Goal: Task Accomplishment & Management: Use online tool/utility

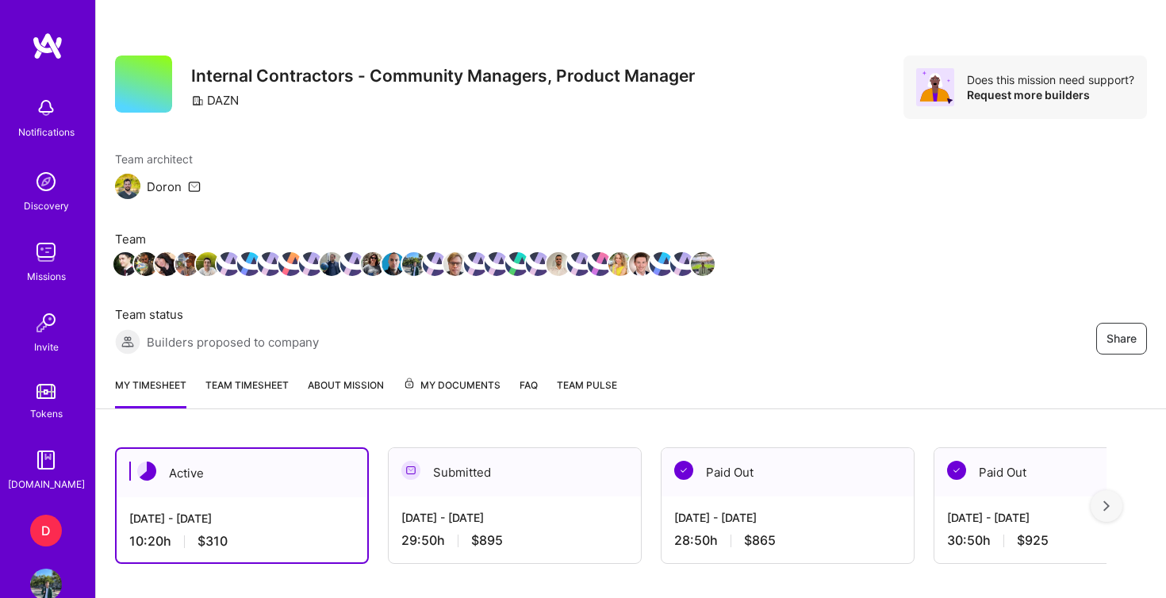
scroll to position [488, 0]
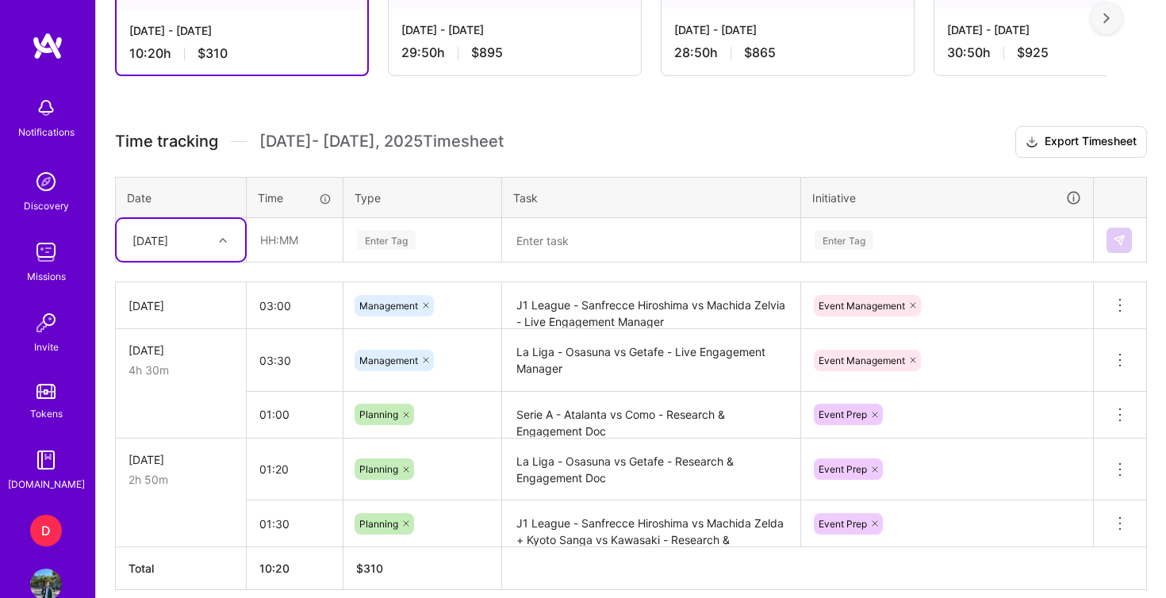
click at [530, 243] on textarea at bounding box center [650, 241] width 295 height 42
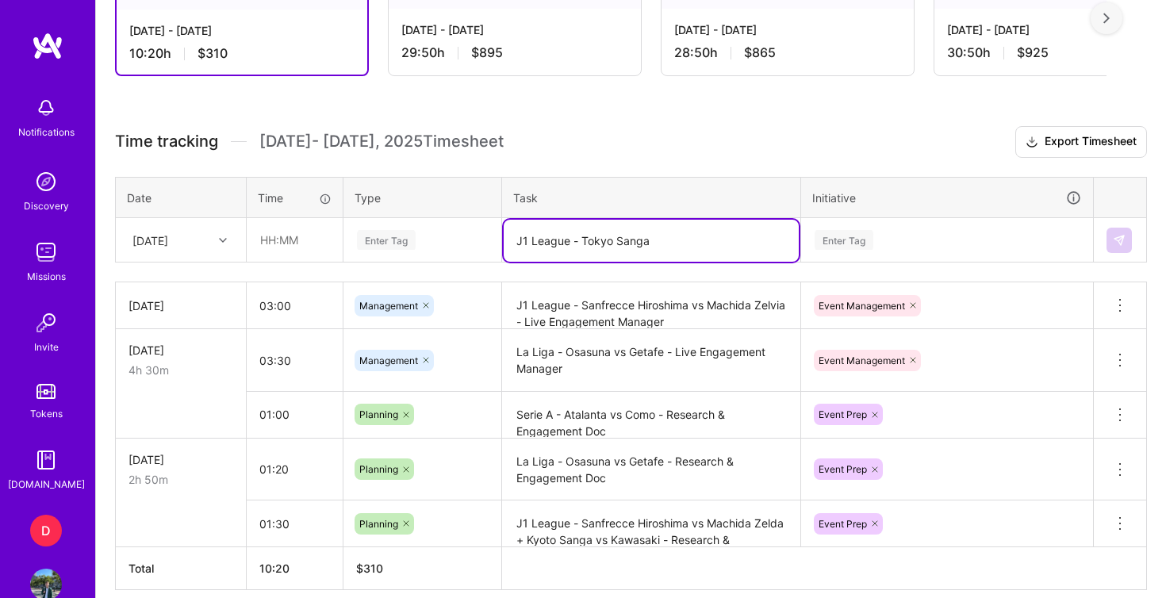
click at [596, 247] on textarea "J1 League - Tokyo Sanga" at bounding box center [650, 241] width 295 height 42
click at [683, 239] on textarea "J1 League - Kyoto Sanga" at bounding box center [650, 241] width 295 height 42
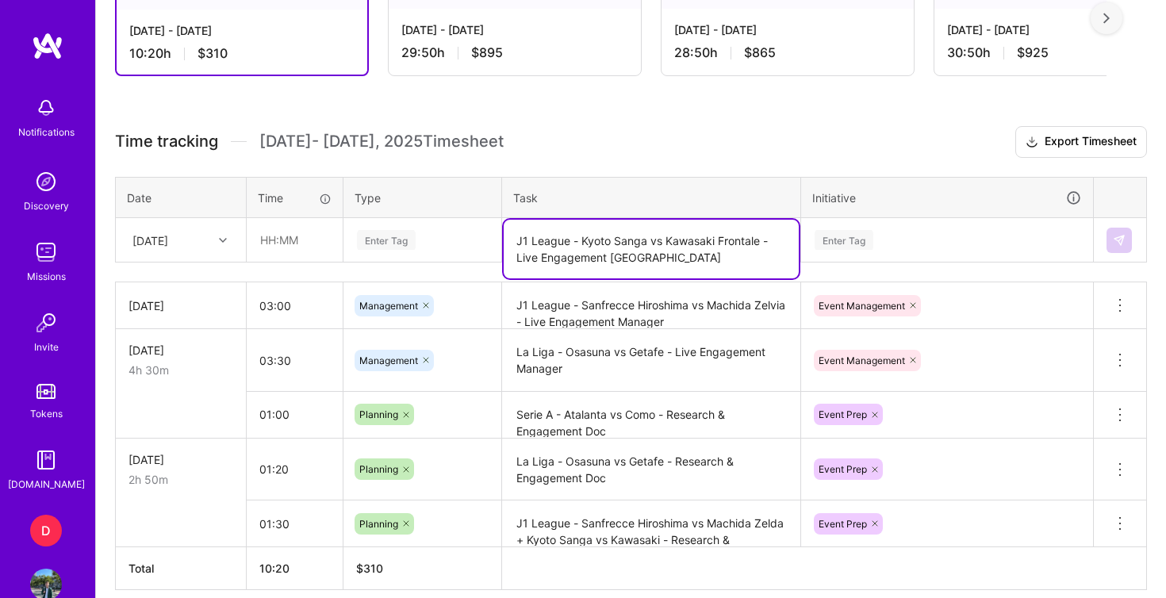
type textarea "J1 League - Kyoto Sanga vs Kawasaki Frontale - Live Engagement Manager"
drag, startPoint x: 683, startPoint y: 239, endPoint x: 460, endPoint y: 229, distance: 223.0
click at [460, 229] on div "Enter Tag" at bounding box center [422, 240] width 156 height 41
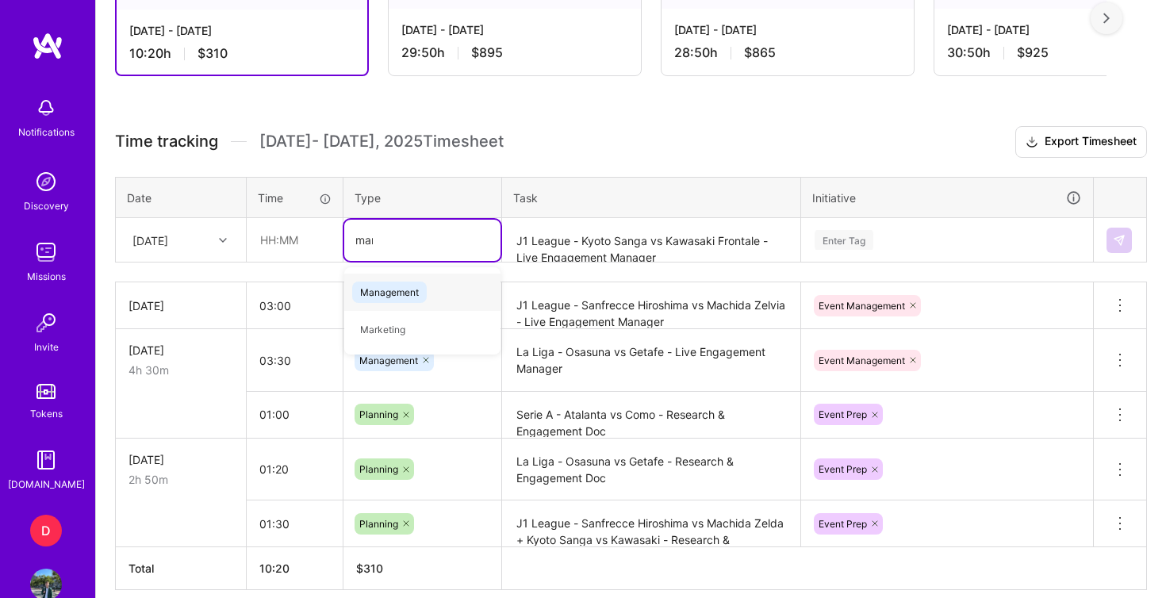
type input "mana"
click at [428, 289] on div "Management" at bounding box center [422, 292] width 156 height 37
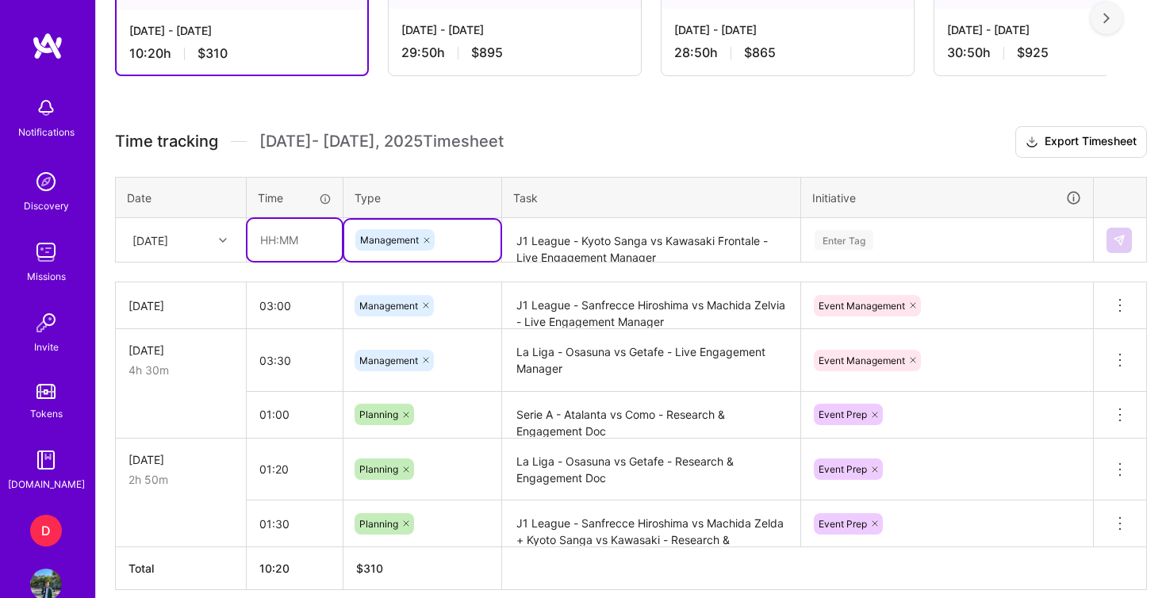
click at [275, 238] on input "text" at bounding box center [294, 240] width 94 height 42
type input "03:15"
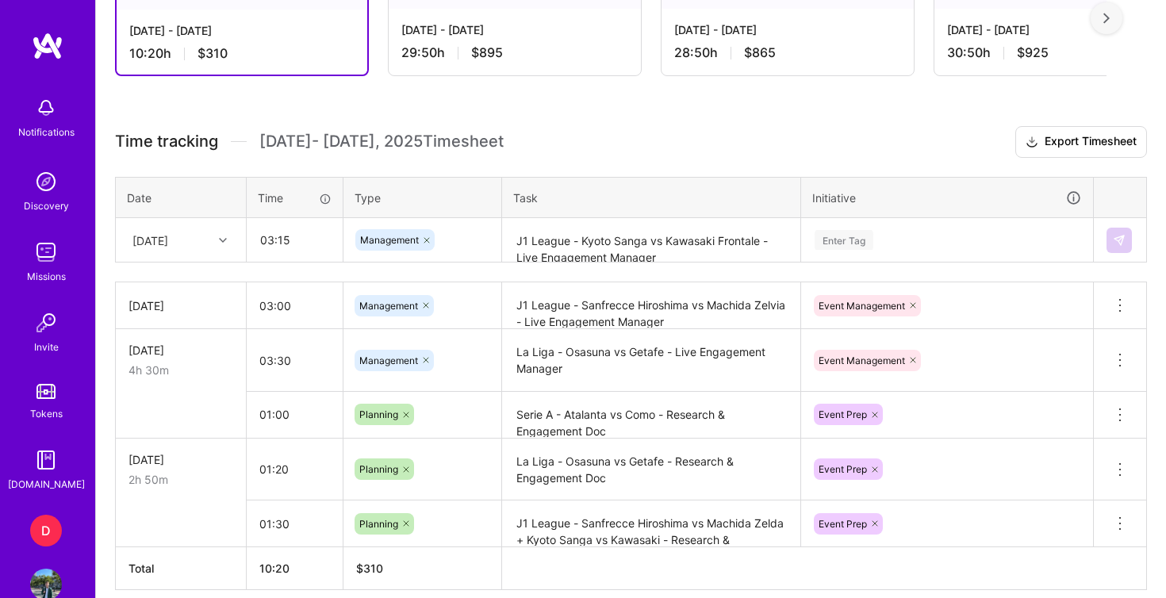
click at [842, 235] on div "Enter Tag" at bounding box center [843, 240] width 59 height 25
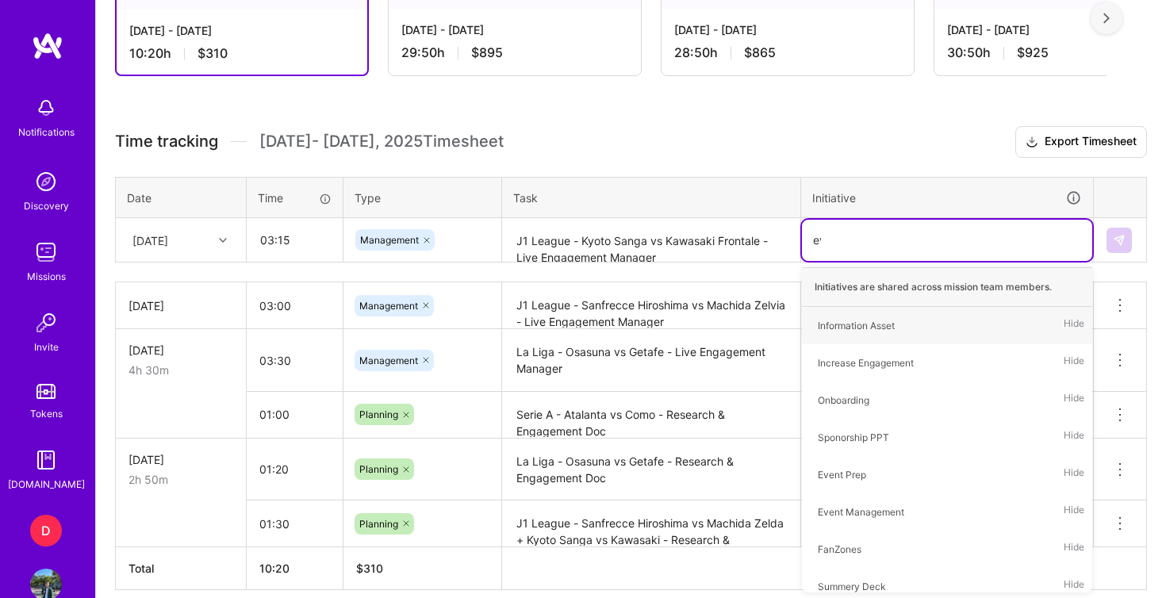
type input "eve"
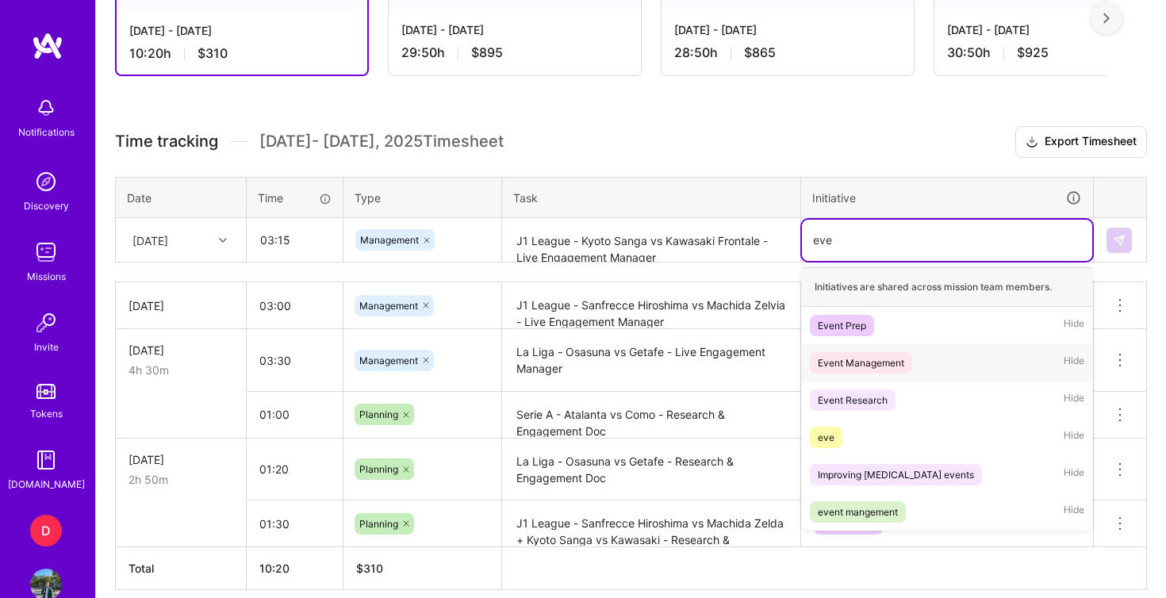
click at [889, 366] on div "Event Management" at bounding box center [860, 362] width 86 height 17
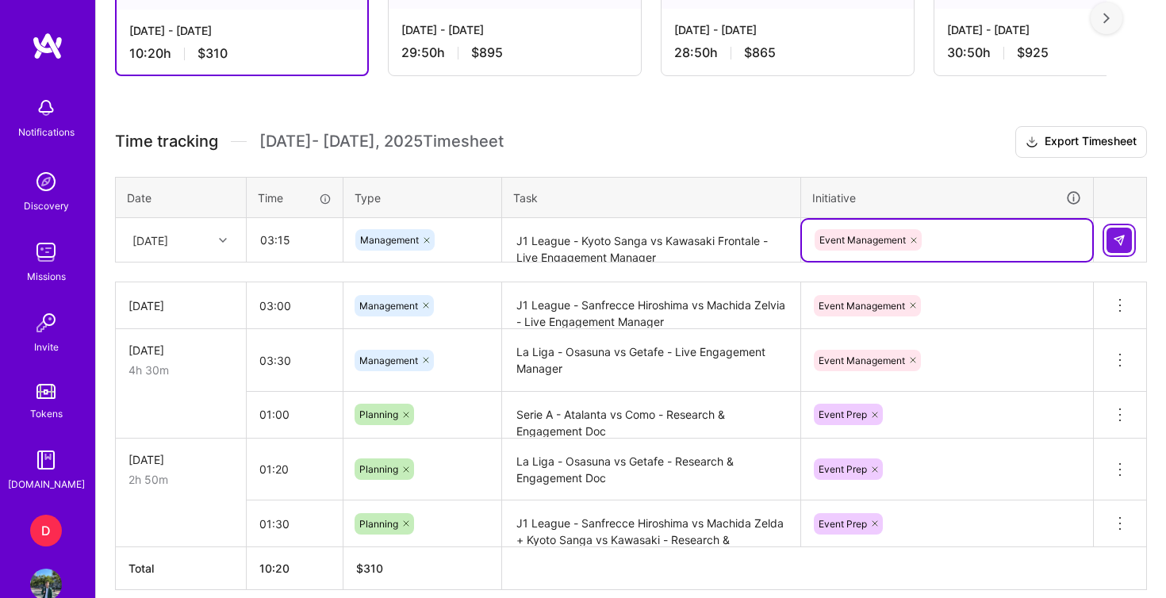
click at [1120, 239] on img at bounding box center [1118, 240] width 13 height 13
